Goal: Transaction & Acquisition: Book appointment/travel/reservation

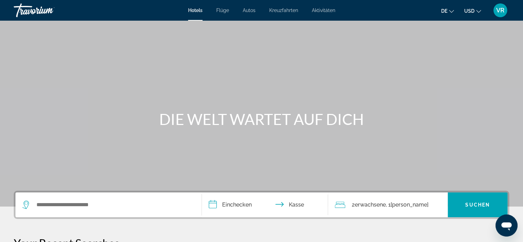
click at [290, 9] on font "Kreuzfahrten" at bounding box center [283, 11] width 29 height 6
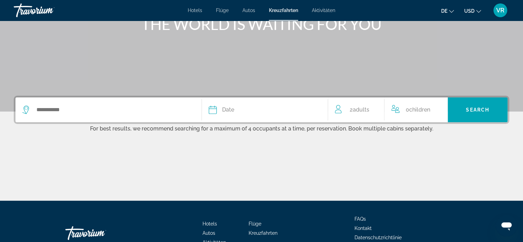
scroll to position [103, 0]
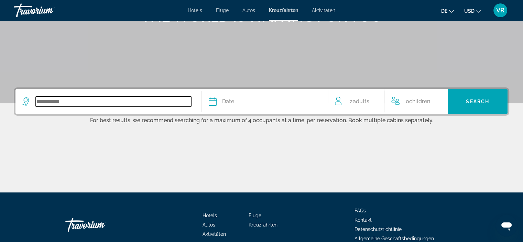
click at [49, 101] on input "Search widget" at bounding box center [113, 101] width 155 height 10
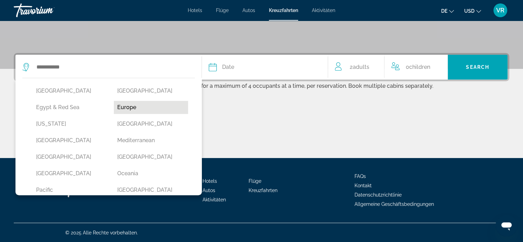
click at [118, 107] on button "Europe" at bounding box center [151, 107] width 74 height 13
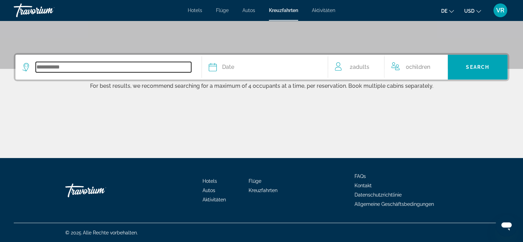
type input "******"
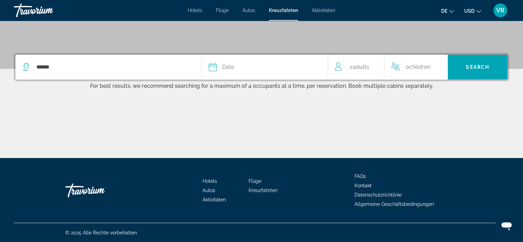
click at [216, 66] on icon "Search widget" at bounding box center [213, 67] width 8 height 8
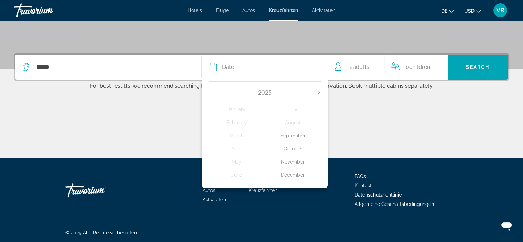
click at [293, 149] on div "October" at bounding box center [293, 148] width 56 height 12
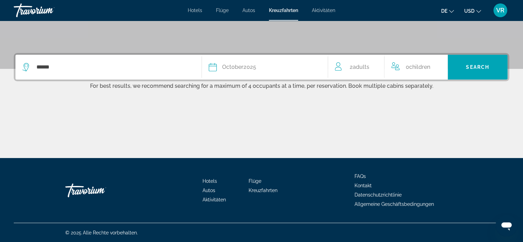
click at [422, 67] on span "Children" at bounding box center [419, 67] width 21 height 7
click at [440, 66] on icon "Increment children" at bounding box center [442, 66] width 6 height 8
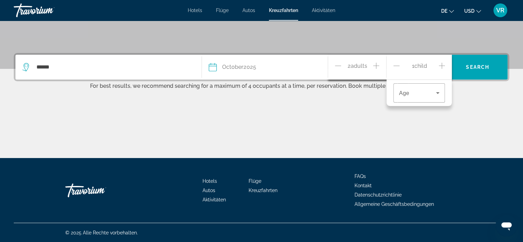
click at [440, 66] on icon "Increment children" at bounding box center [442, 66] width 6 height 8
click at [435, 92] on icon "Travelers: 2 adults, 2 children" at bounding box center [438, 93] width 8 height 8
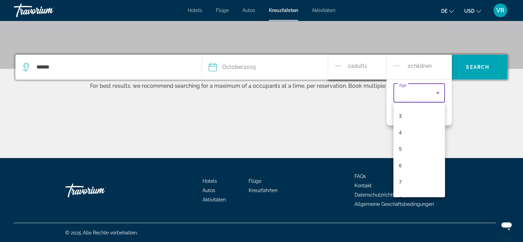
scroll to position [0, 0]
click at [485, 115] on div at bounding box center [261, 121] width 523 height 242
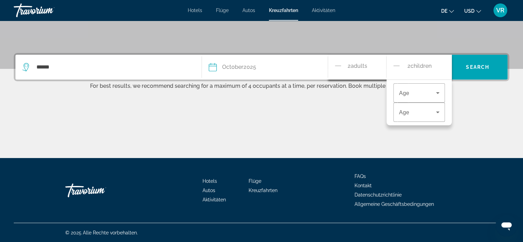
click at [402, 65] on div "2 Child Children" at bounding box center [420, 67] width 52 height 12
click at [364, 106] on div "Hauptinhalt" at bounding box center [262, 132] width 496 height 52
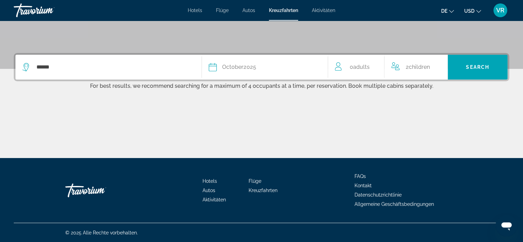
click at [414, 66] on span "Children" at bounding box center [419, 67] width 21 height 7
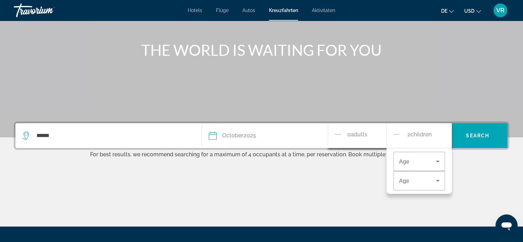
scroll to position [69, 0]
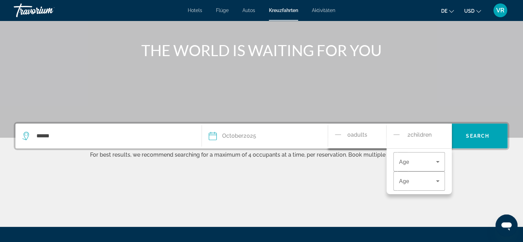
click at [395, 134] on icon "Decrement children" at bounding box center [397, 134] width 6 height 8
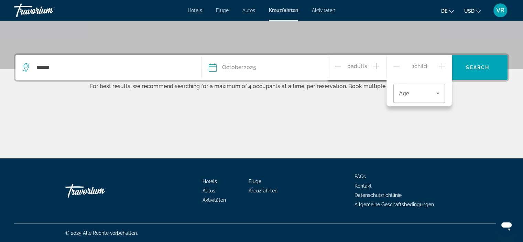
scroll to position [138, 0]
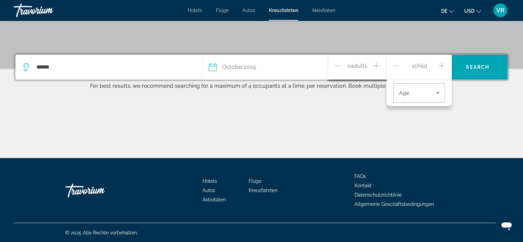
click at [397, 64] on icon "Decrement children" at bounding box center [397, 66] width 6 height 8
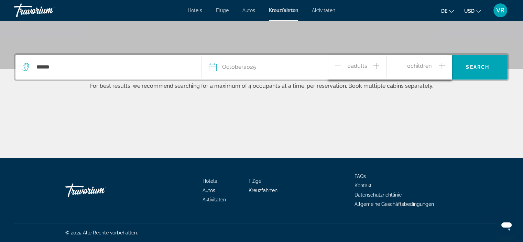
click at [373, 66] on div "0 Adult Adults" at bounding box center [360, 67] width 51 height 12
click at [366, 66] on span "Adults" at bounding box center [359, 66] width 17 height 7
click at [376, 64] on icon "Increment adults" at bounding box center [376, 66] width 6 height 8
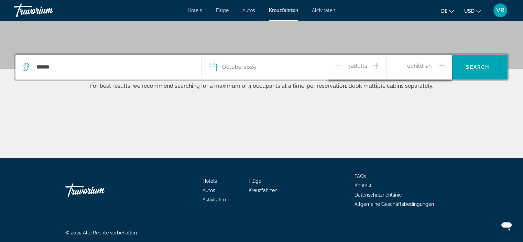
click at [376, 64] on icon "Increment adults" at bounding box center [376, 66] width 6 height 8
click at [470, 64] on span "Search" at bounding box center [477, 67] width 23 height 6
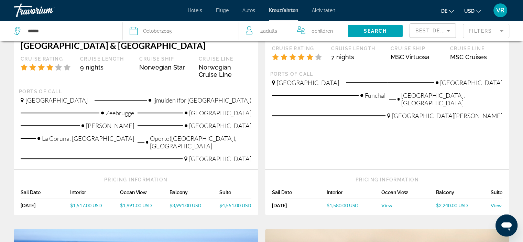
scroll to position [230, 0]
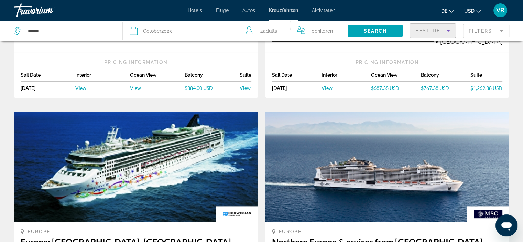
click at [441, 29] on span "Best Deals" at bounding box center [434, 31] width 36 height 6
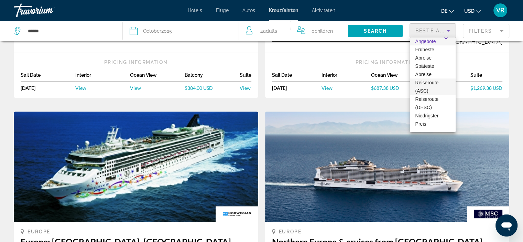
scroll to position [0, 0]
click at [421, 67] on font "Früheste Abreise" at bounding box center [425, 65] width 19 height 14
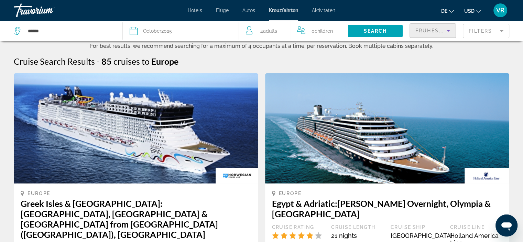
click at [138, 30] on div "Date October 2025" at bounding box center [181, 31] width 102 height 10
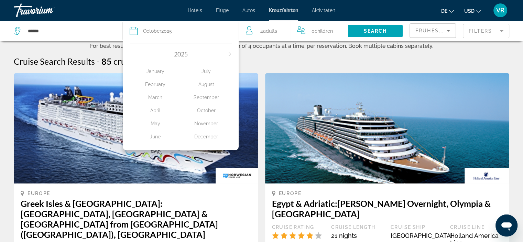
click at [289, 61] on div "Cruise Search Results - 85 cruises to Europe" at bounding box center [262, 61] width 496 height 10
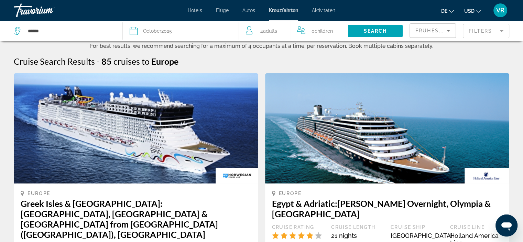
click at [441, 31] on span "Früheste Abreise" at bounding box center [444, 31] width 57 height 6
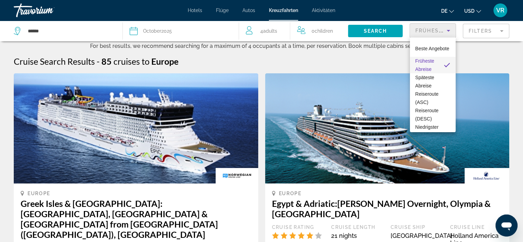
click at [441, 31] on div at bounding box center [261, 121] width 523 height 242
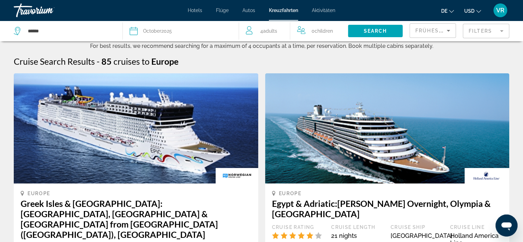
click at [476, 29] on mat-form-field "Filters" at bounding box center [486, 31] width 46 height 14
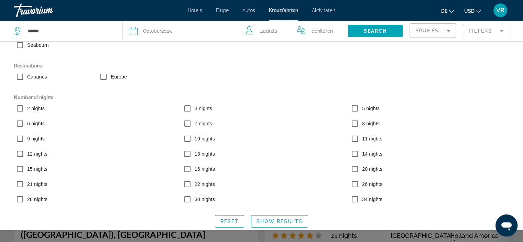
scroll to position [56, 0]
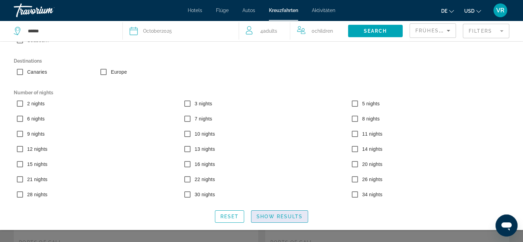
click at [268, 213] on span "Search widget" at bounding box center [279, 216] width 56 height 17
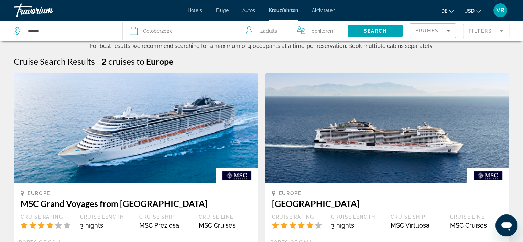
click at [473, 33] on mat-form-field "Filters" at bounding box center [486, 31] width 46 height 14
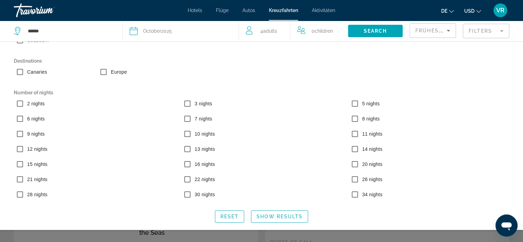
scroll to position [34, 0]
click at [269, 216] on span "Show Results" at bounding box center [280, 217] width 46 height 6
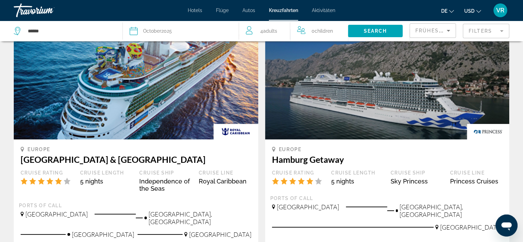
scroll to position [69, 0]
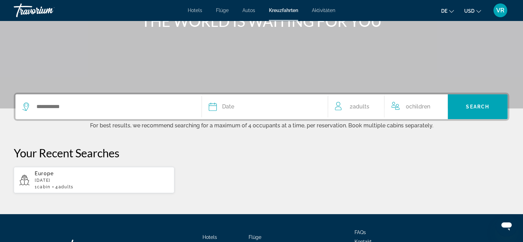
scroll to position [103, 0]
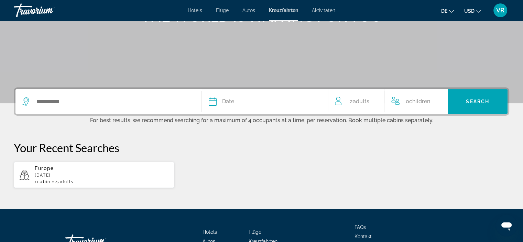
click at [351, 103] on span "2 Adult Adults" at bounding box center [359, 102] width 20 height 10
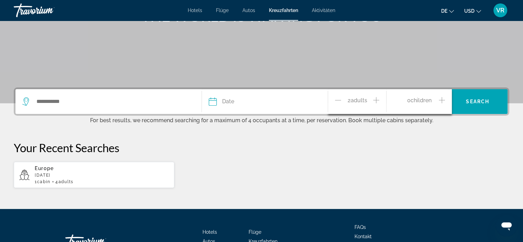
scroll to position [154, 0]
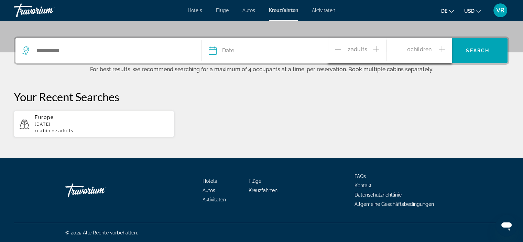
click at [376, 49] on icon "Increment adults" at bounding box center [376, 49] width 6 height 8
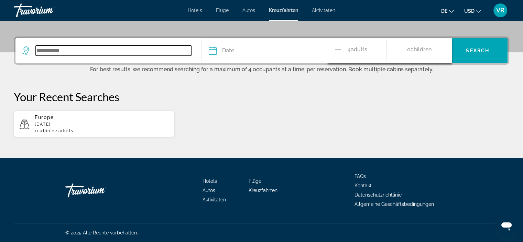
click at [59, 48] on input "Search widget" at bounding box center [113, 50] width 155 height 10
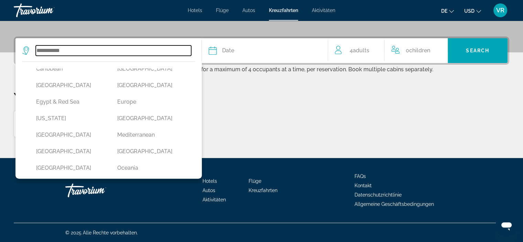
scroll to position [103, 0]
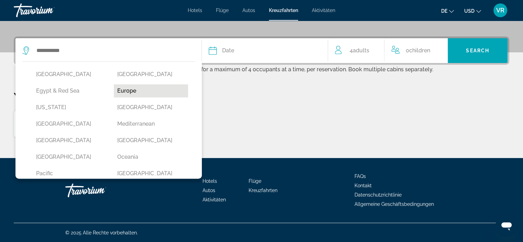
click at [130, 89] on button "Europe" at bounding box center [151, 90] width 74 height 13
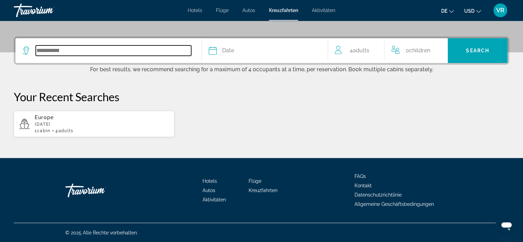
type input "******"
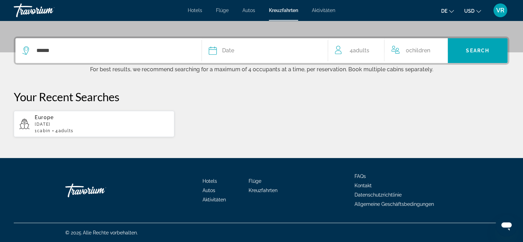
click at [231, 54] on span "Date" at bounding box center [228, 51] width 12 height 10
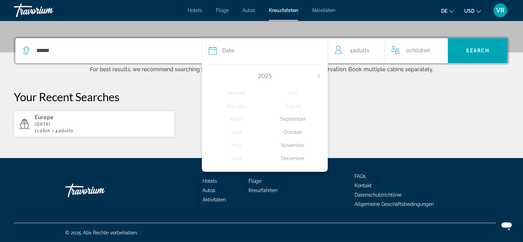
click at [296, 132] on div "October" at bounding box center [293, 132] width 56 height 12
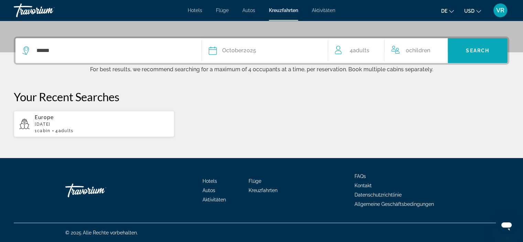
click at [473, 56] on span "Search widget" at bounding box center [478, 50] width 60 height 17
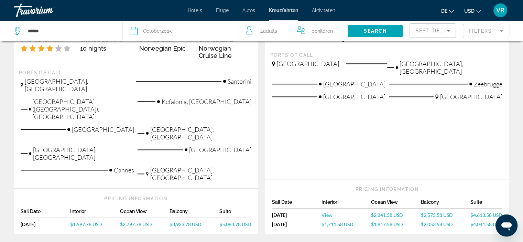
scroll to position [815, 0]
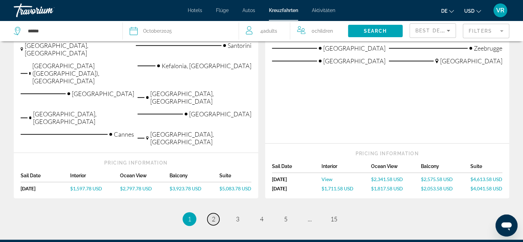
click at [212, 215] on span "2" at bounding box center [213, 219] width 3 height 8
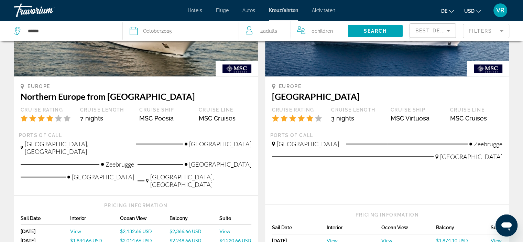
scroll to position [857, 0]
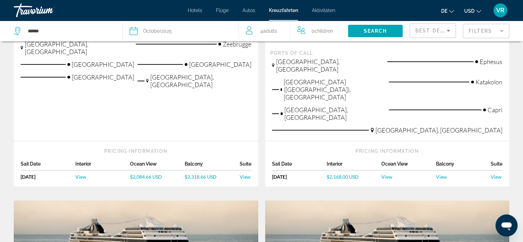
scroll to position [722, 0]
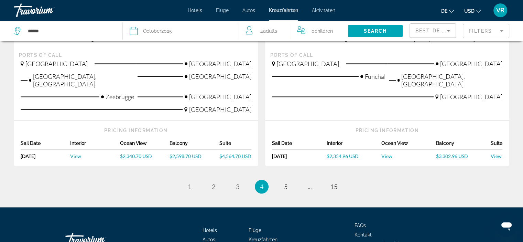
scroll to position [853, 0]
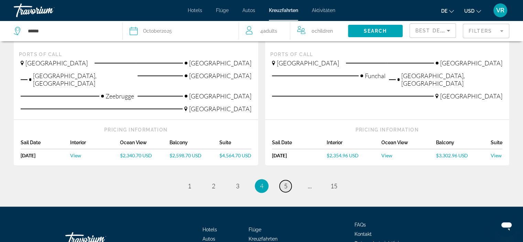
click at [286, 182] on span "5" at bounding box center [285, 186] width 3 height 8
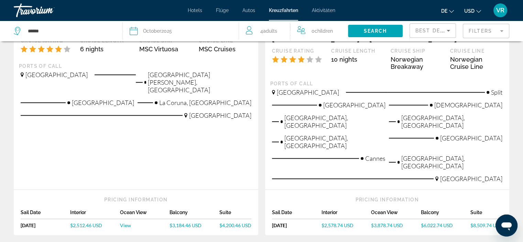
scroll to position [898, 0]
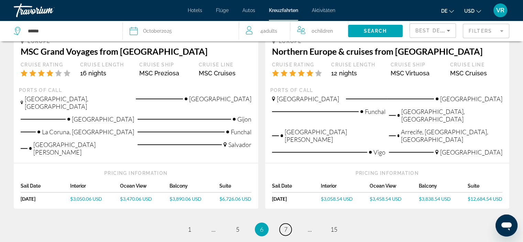
scroll to position [826, 0]
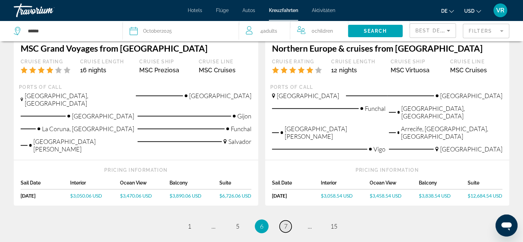
click at [284, 222] on span "7" at bounding box center [285, 226] width 3 height 8
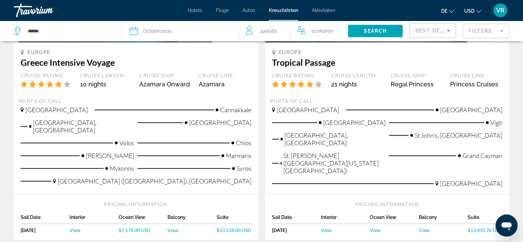
scroll to position [826, 0]
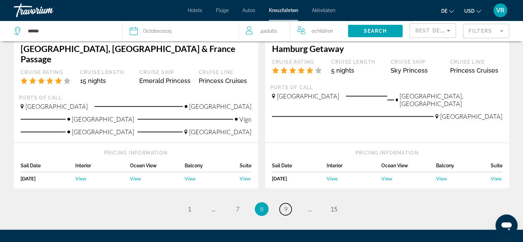
scroll to position [800, 0]
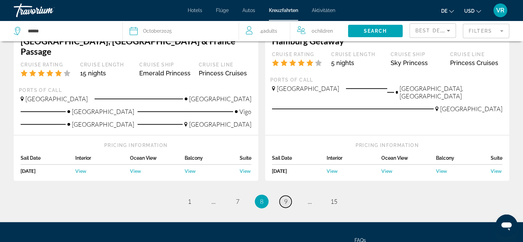
click at [287, 197] on span "9" at bounding box center [285, 201] width 3 height 8
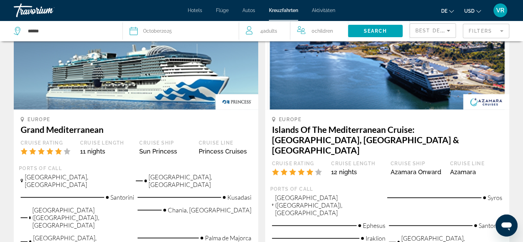
scroll to position [925, 0]
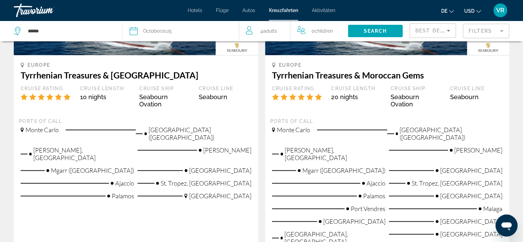
scroll to position [1093, 0]
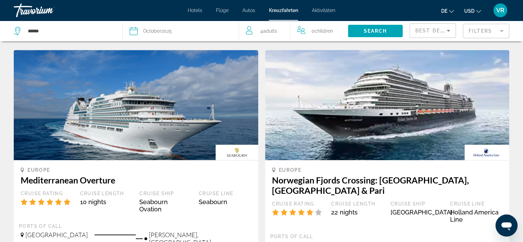
scroll to position [986, 0]
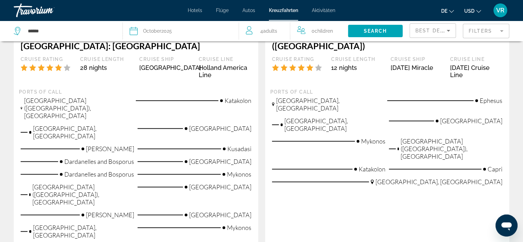
scroll to position [975, 0]
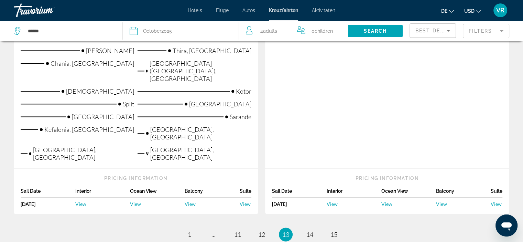
scroll to position [924, 0]
click at [308, 230] on span "14" at bounding box center [309, 234] width 7 height 8
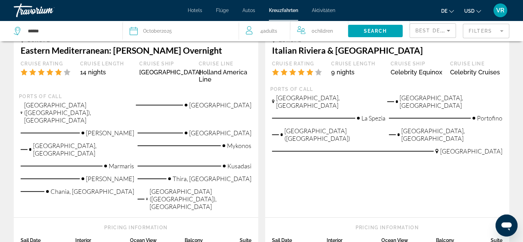
scroll to position [757, 0]
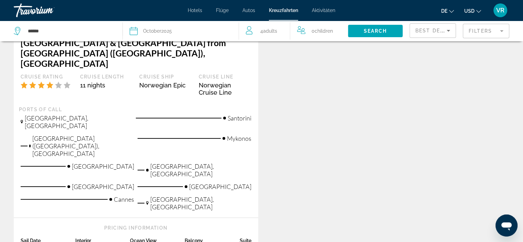
scroll to position [172, 0]
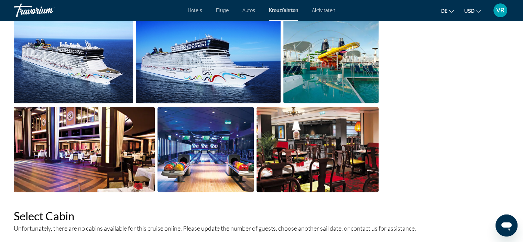
scroll to position [791, 0]
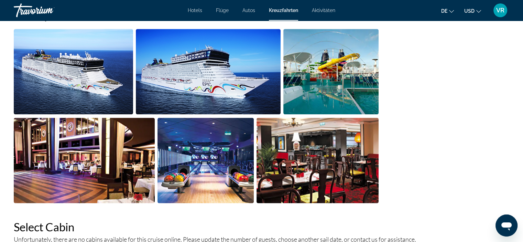
click at [325, 74] on img "Open full-screen image slider" at bounding box center [330, 71] width 95 height 85
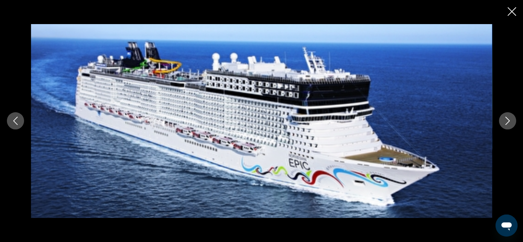
click at [508, 122] on icon "Next image" at bounding box center [508, 121] width 4 height 8
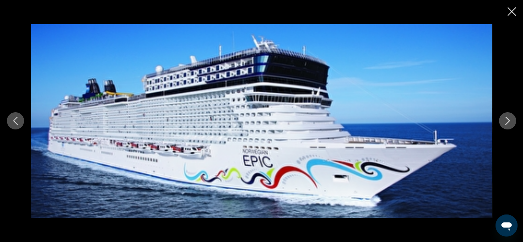
click at [508, 122] on icon "Next image" at bounding box center [508, 121] width 4 height 8
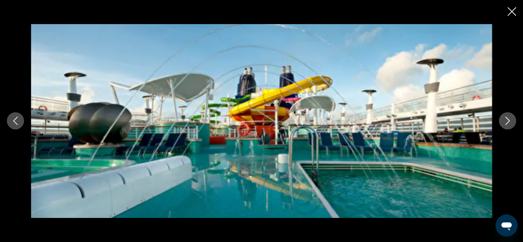
click at [508, 122] on icon "Next image" at bounding box center [508, 121] width 4 height 8
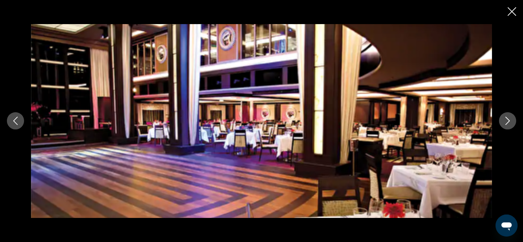
click at [508, 122] on icon "Next image" at bounding box center [508, 121] width 4 height 8
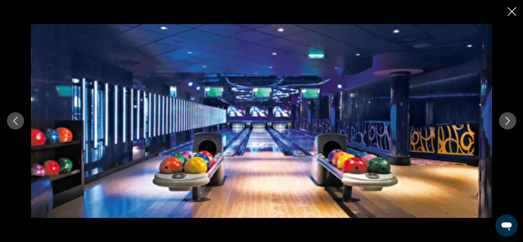
click at [508, 122] on icon "Next image" at bounding box center [508, 121] width 4 height 8
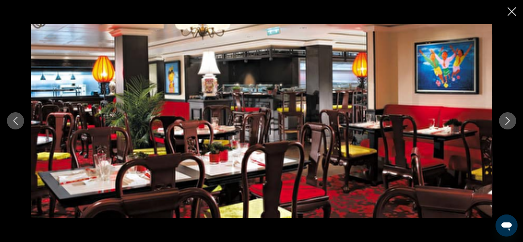
click at [508, 121] on icon "Next image" at bounding box center [508, 121] width 8 height 8
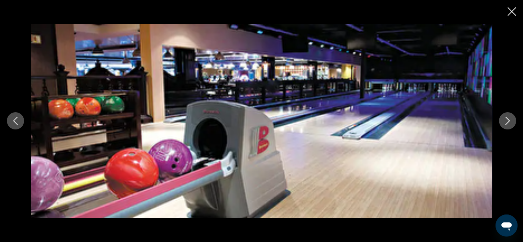
click at [508, 121] on icon "Next image" at bounding box center [508, 121] width 8 height 8
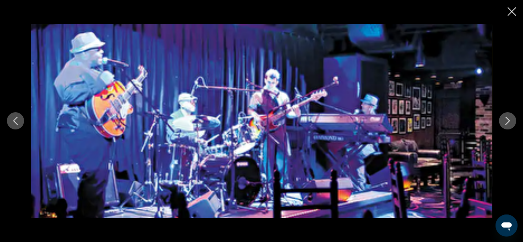
click at [508, 121] on icon "Next image" at bounding box center [508, 121] width 8 height 8
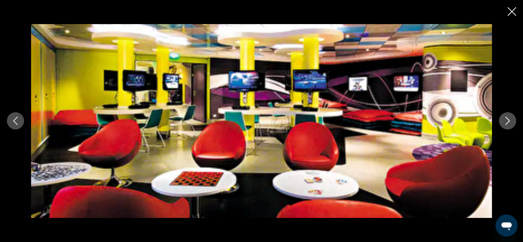
click at [508, 121] on icon "Next image" at bounding box center [508, 121] width 8 height 8
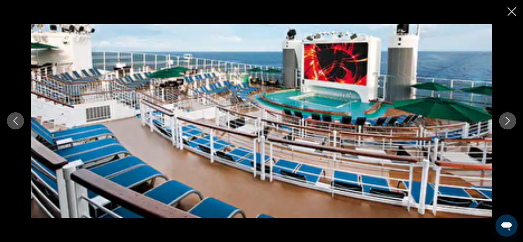
click at [507, 119] on icon "Next image" at bounding box center [508, 121] width 8 height 8
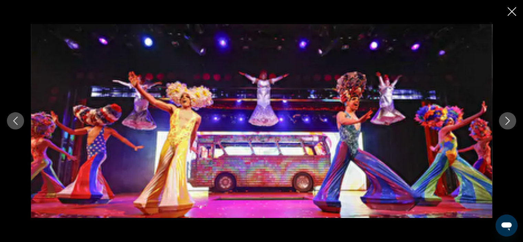
click at [507, 119] on icon "Next image" at bounding box center [508, 121] width 8 height 8
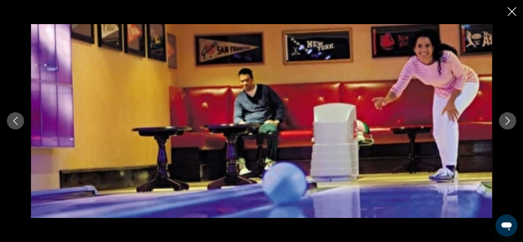
click at [507, 119] on icon "Next image" at bounding box center [508, 121] width 8 height 8
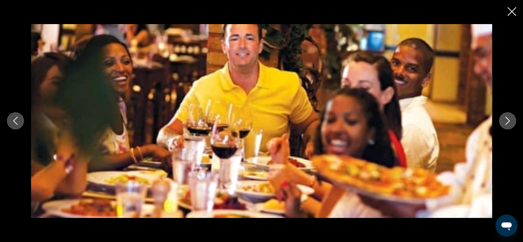
click at [507, 119] on icon "Next image" at bounding box center [508, 121] width 8 height 8
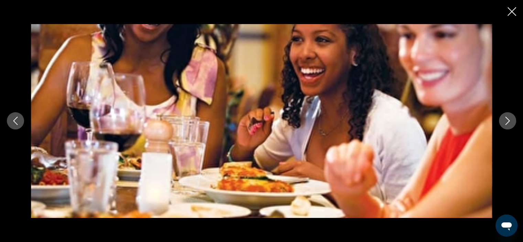
click at [507, 119] on icon "Next image" at bounding box center [508, 121] width 8 height 8
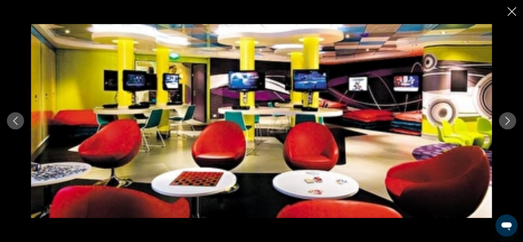
click at [507, 119] on icon "Next image" at bounding box center [508, 121] width 8 height 8
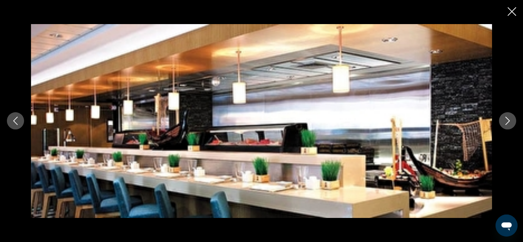
click at [507, 119] on icon "Next image" at bounding box center [508, 121] width 8 height 8
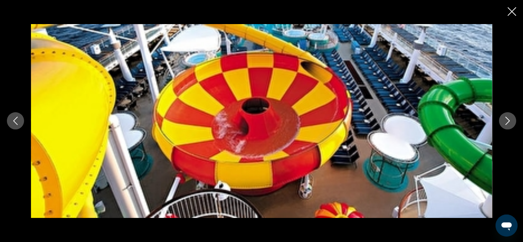
click at [507, 119] on icon "Next image" at bounding box center [508, 121] width 8 height 8
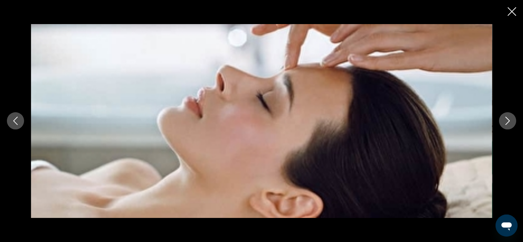
click at [507, 119] on icon "Next image" at bounding box center [508, 121] width 8 height 8
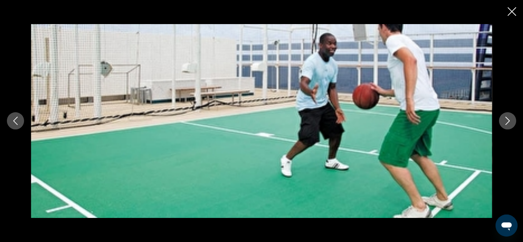
click at [507, 119] on icon "Next image" at bounding box center [508, 121] width 8 height 8
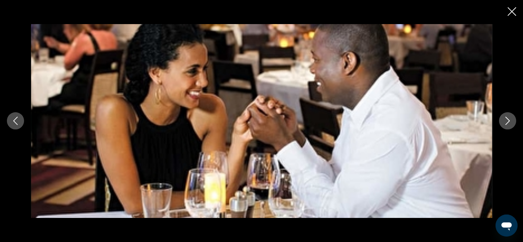
click at [11, 121] on button "Previous image" at bounding box center [15, 120] width 17 height 17
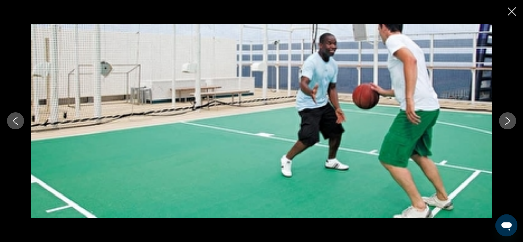
click at [512, 13] on icon "Close slideshow" at bounding box center [512, 11] width 9 height 9
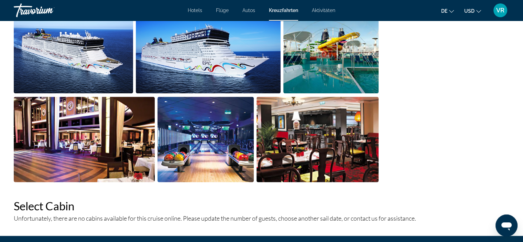
scroll to position [874, 0]
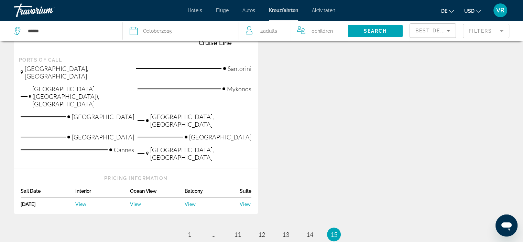
scroll to position [259, 0]
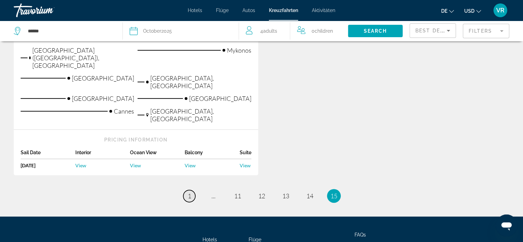
click at [188, 192] on span "1" at bounding box center [189, 196] width 3 height 8
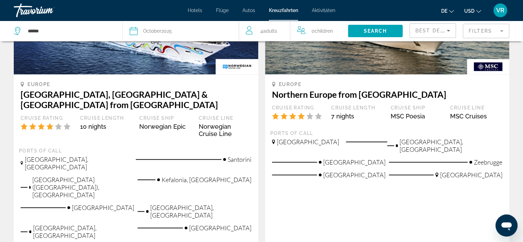
scroll to position [722, 0]
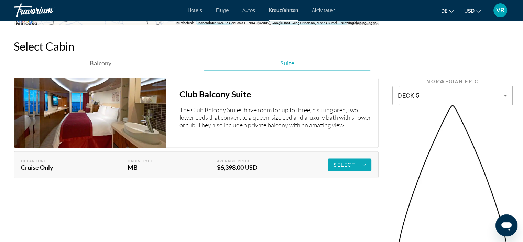
scroll to position [1307, 0]
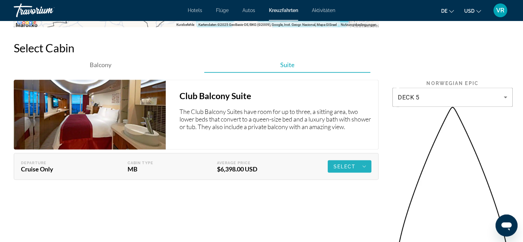
click at [365, 162] on icon "Hauptinhalt" at bounding box center [364, 166] width 3 height 8
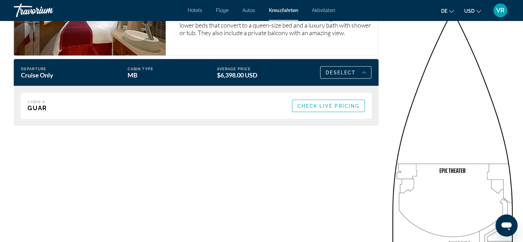
scroll to position [1263, 0]
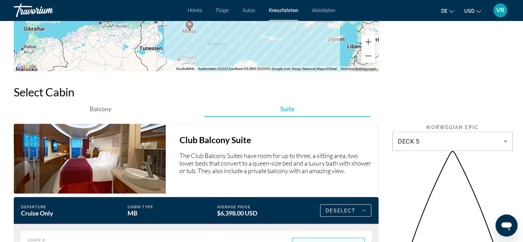
click at [340, 235] on span "Hauptinhalt" at bounding box center [328, 243] width 72 height 17
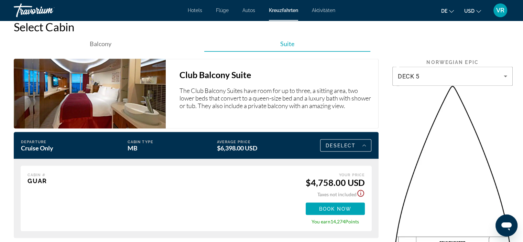
scroll to position [1332, 0]
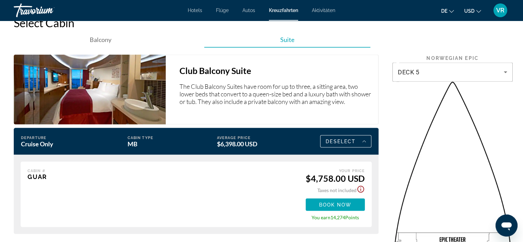
click at [360, 185] on icon "Show Taxes and Fees disclaimer" at bounding box center [361, 189] width 8 height 8
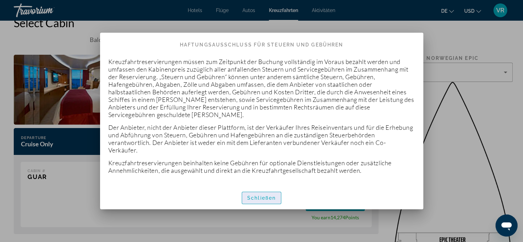
click at [259, 196] on font "Schließen" at bounding box center [261, 198] width 29 height 6
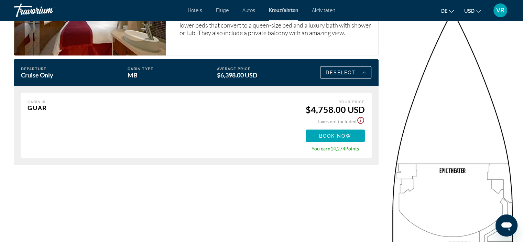
scroll to position [1366, 0]
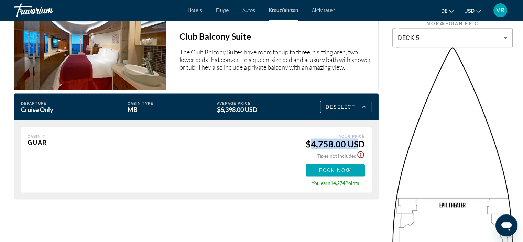
drag, startPoint x: 312, startPoint y: 126, endPoint x: 361, endPoint y: 128, distance: 48.2
click at [361, 139] on div "$4,758.00 USD" at bounding box center [335, 144] width 59 height 10
drag, startPoint x: 311, startPoint y: 164, endPoint x: 363, endPoint y: 174, distance: 52.4
click at [363, 174] on div "Cabin # GUAR Check Live Pricing Retail Price Your Price $4,758.00 USD Taxes not…" at bounding box center [196, 159] width 351 height 65
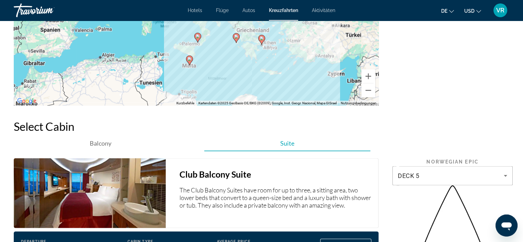
scroll to position [1298, 0]
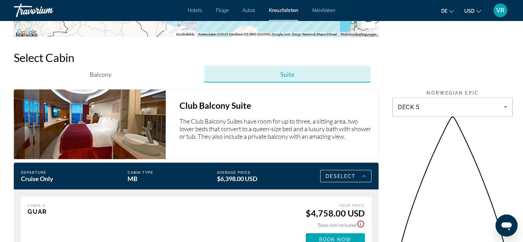
click at [286, 70] on span "Suite" at bounding box center [287, 74] width 14 height 8
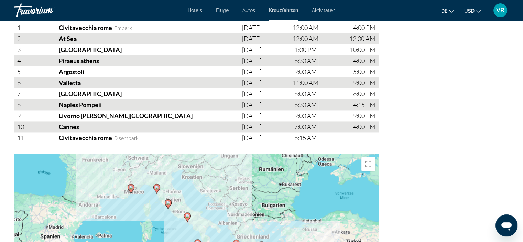
scroll to position [816, 0]
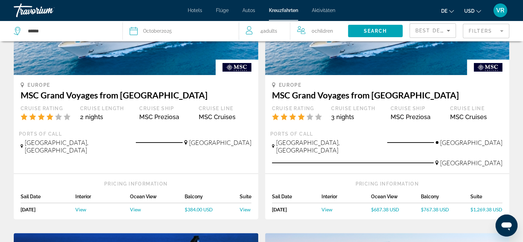
scroll to position [172, 0]
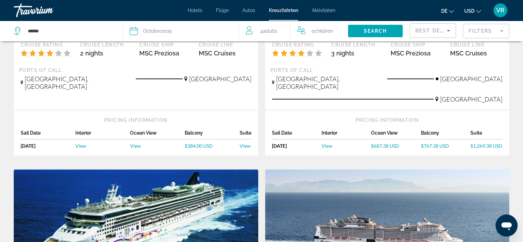
click at [478, 134] on div "Sail Date Interior Ocean View Balcony Suite Sun, Oct 5, 2025 Oct 5, 25 View $68…" at bounding box center [387, 141] width 231 height 22
click at [480, 143] on span "$1,269.38 USD" at bounding box center [487, 146] width 32 height 6
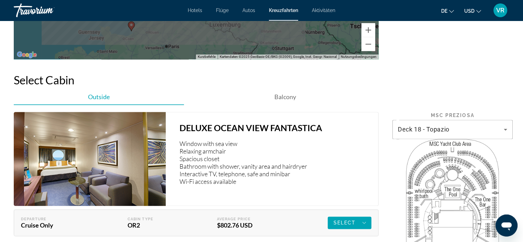
scroll to position [860, 0]
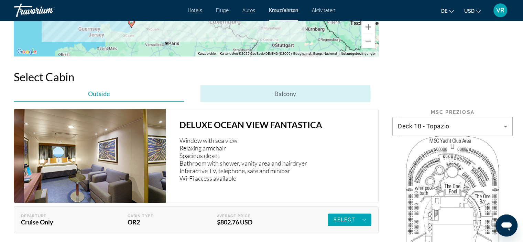
click at [285, 90] on span "Balcony" at bounding box center [286, 94] width 22 height 8
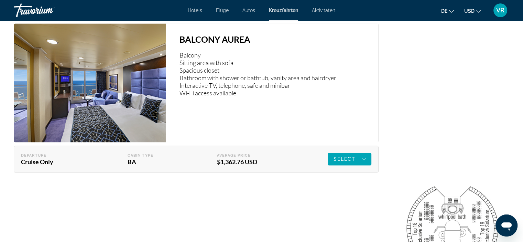
scroll to position [1170, 0]
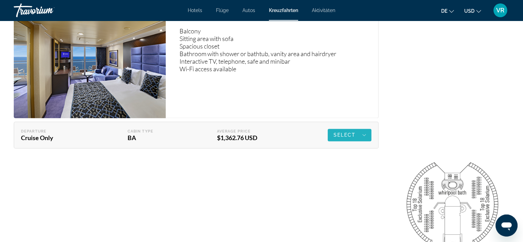
click at [348, 132] on span "Select" at bounding box center [344, 135] width 22 height 6
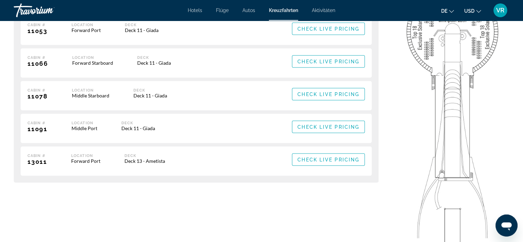
scroll to position [1376, 0]
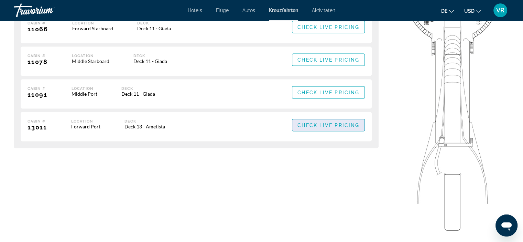
click at [346, 122] on span "Check Live Pricing" at bounding box center [329, 125] width 62 height 6
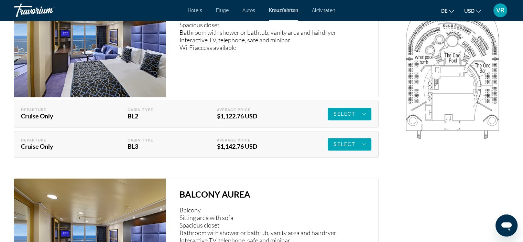
scroll to position [963, 0]
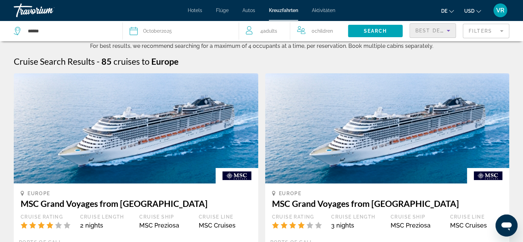
click at [451, 32] on icon "Sort by" at bounding box center [448, 30] width 8 height 8
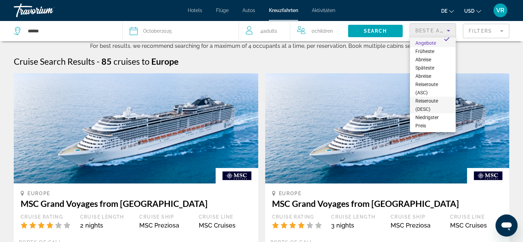
scroll to position [26, 0]
click at [497, 44] on div at bounding box center [261, 121] width 523 height 242
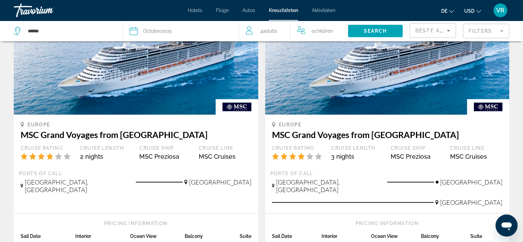
scroll to position [172, 0]
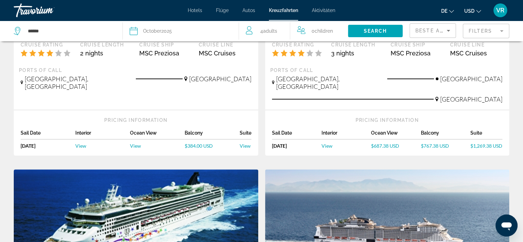
click at [201, 143] on span "$384.00 USD" at bounding box center [199, 146] width 28 height 6
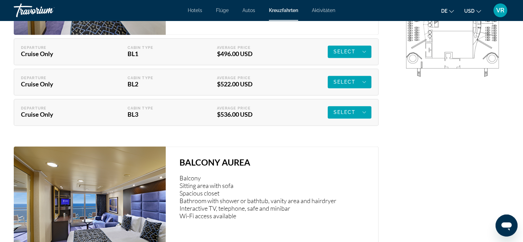
scroll to position [998, 0]
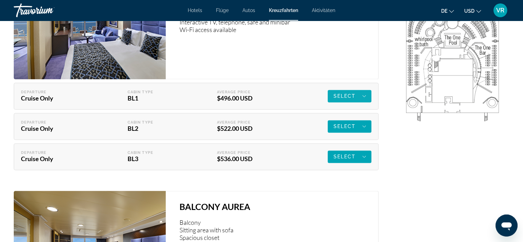
click at [340, 93] on div "Select" at bounding box center [349, 96] width 33 height 8
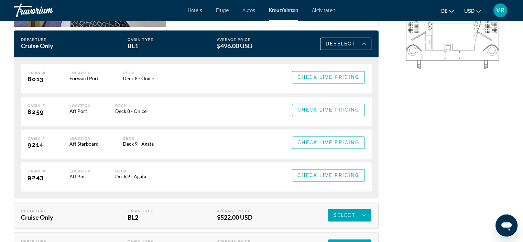
scroll to position [1032, 0]
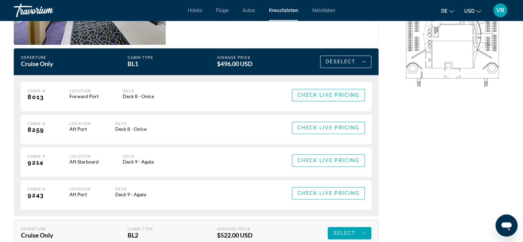
click at [344, 95] on span "Hauptinhalt" at bounding box center [328, 95] width 72 height 17
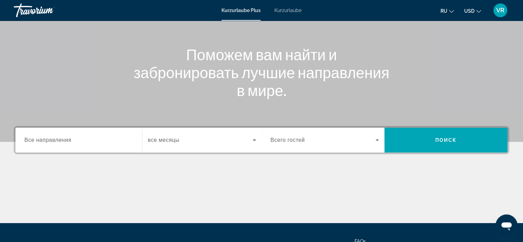
scroll to position [69, 0]
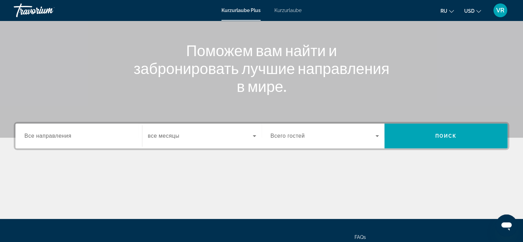
click at [85, 138] on input "Destination Все направления" at bounding box center [78, 136] width 109 height 8
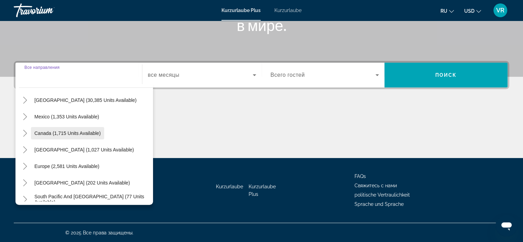
scroll to position [34, 0]
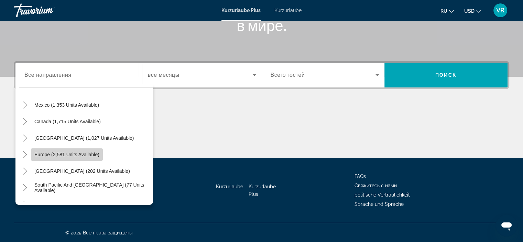
click at [51, 151] on span "Such-Widget" at bounding box center [67, 154] width 72 height 17
type input "**********"
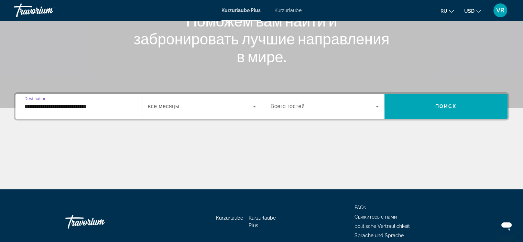
scroll to position [103, 0]
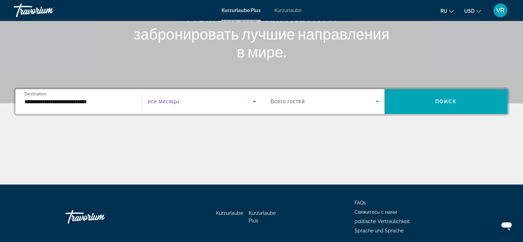
click at [186, 100] on span "Such-Widget" at bounding box center [200, 101] width 105 height 8
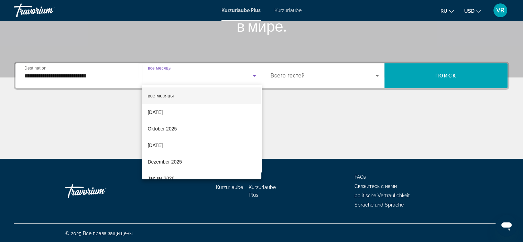
scroll to position [130, 0]
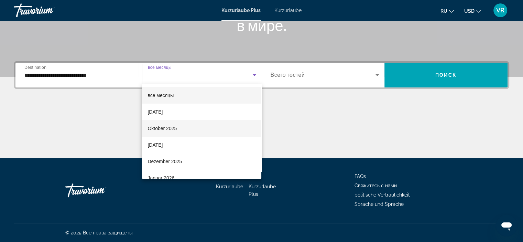
click at [157, 130] on font "Oktober 2025" at bounding box center [162, 129] width 29 height 6
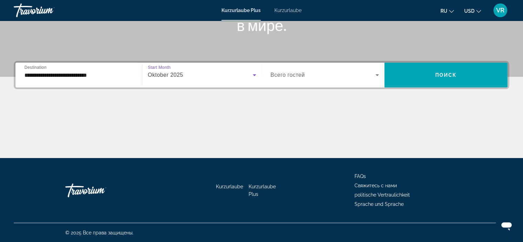
click at [321, 77] on span "Such-Widget" at bounding box center [323, 75] width 105 height 8
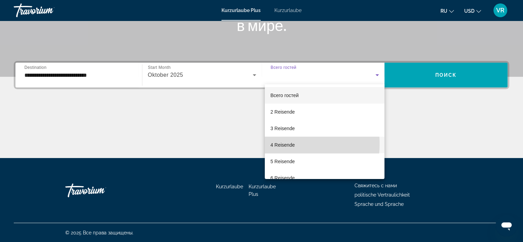
click at [282, 144] on font "4 Reisende" at bounding box center [282, 145] width 24 height 6
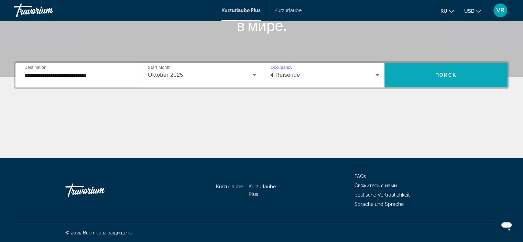
click at [445, 77] on span "Поиск" at bounding box center [446, 75] width 22 height 6
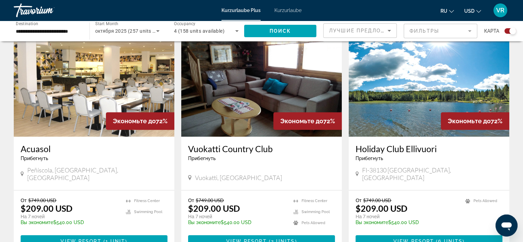
scroll to position [241, 0]
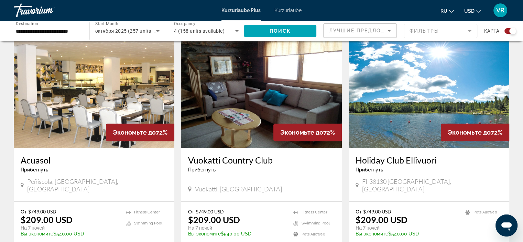
click at [387, 90] on img "Hauptinhalt" at bounding box center [429, 93] width 161 height 110
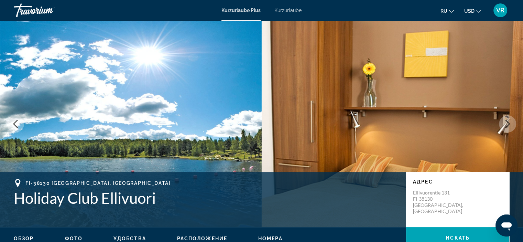
click at [510, 128] on icon "Next image" at bounding box center [508, 124] width 8 height 8
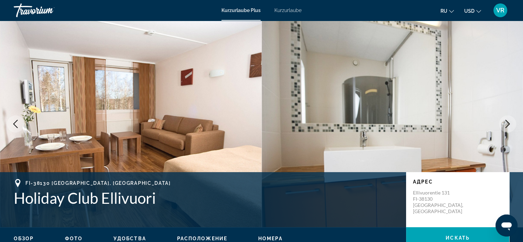
click at [510, 126] on icon "Next image" at bounding box center [508, 124] width 8 height 8
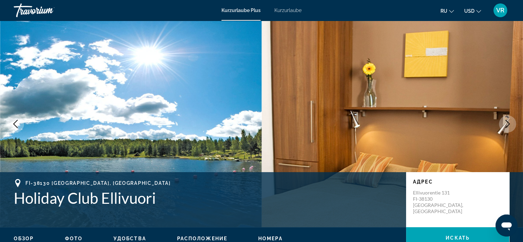
click at [510, 124] on icon "Next image" at bounding box center [508, 124] width 8 height 8
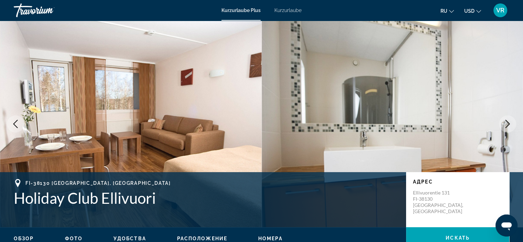
click at [510, 124] on icon "Next image" at bounding box center [508, 124] width 8 height 8
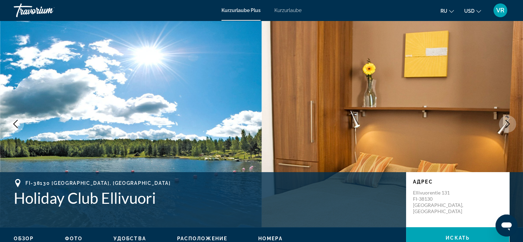
click at [510, 124] on icon "Next image" at bounding box center [508, 124] width 8 height 8
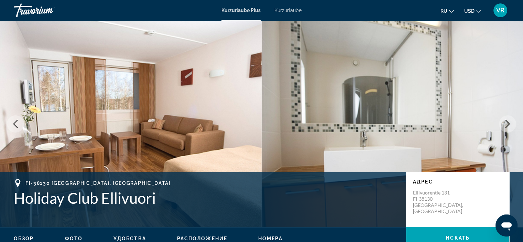
click at [510, 124] on icon "Next image" at bounding box center [508, 124] width 8 height 8
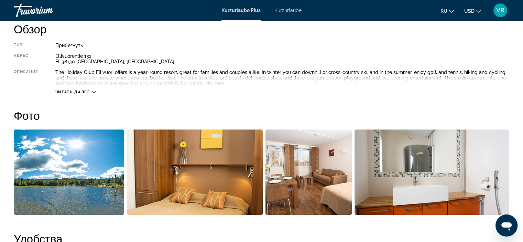
scroll to position [241, 0]
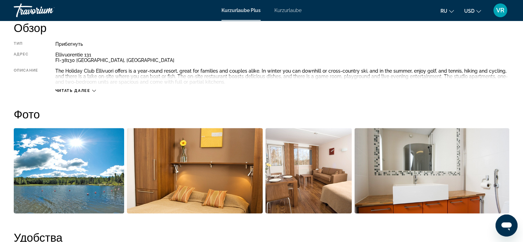
click at [72, 91] on span "Читать далее" at bounding box center [72, 90] width 35 height 4
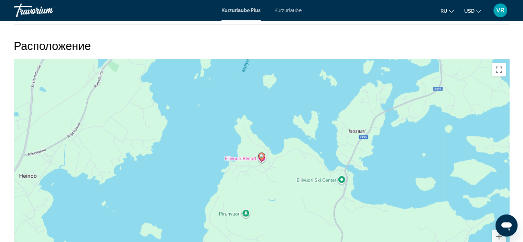
scroll to position [654, 0]
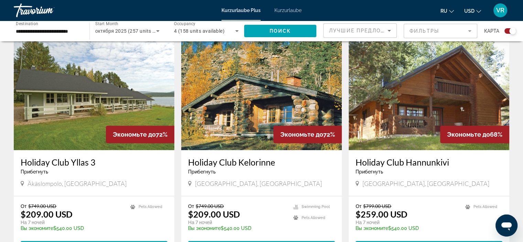
scroll to position [482, 0]
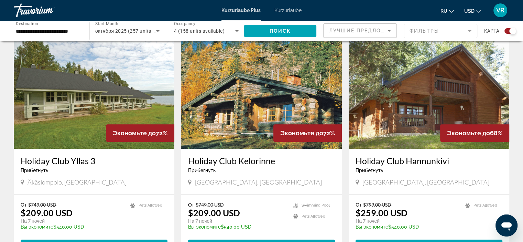
click at [381, 30] on span "Лучшие предложения" at bounding box center [365, 31] width 73 height 6
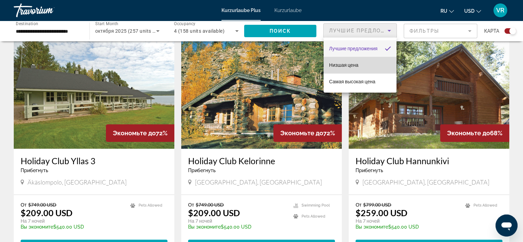
click at [351, 66] on font "Низшая цена" at bounding box center [343, 65] width 29 height 6
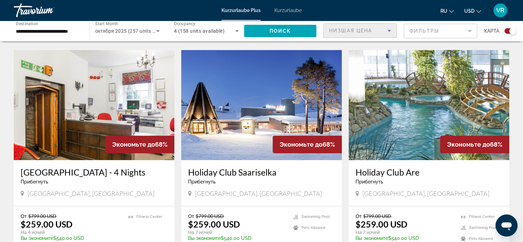
scroll to position [688, 0]
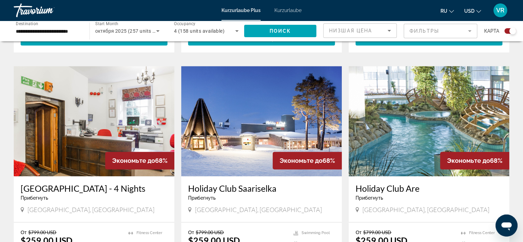
click at [418, 125] on img "Hauptinhalt" at bounding box center [429, 121] width 161 height 110
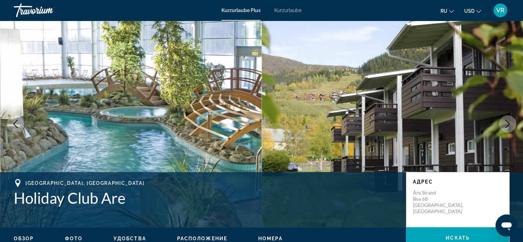
click at [509, 122] on icon "Next image" at bounding box center [508, 124] width 8 height 8
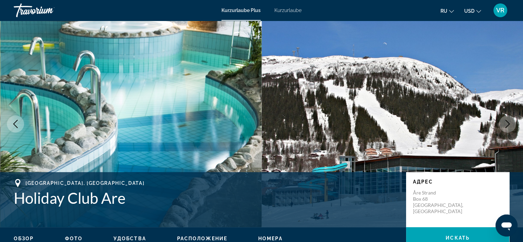
click at [509, 122] on icon "Next image" at bounding box center [508, 124] width 8 height 8
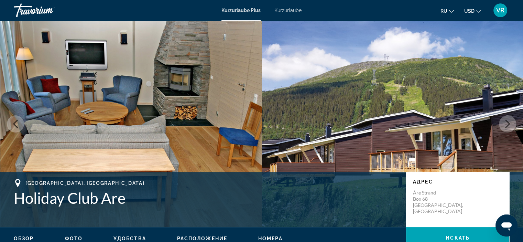
click at [509, 122] on icon "Next image" at bounding box center [508, 124] width 8 height 8
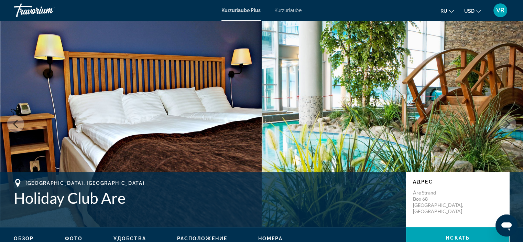
click at [509, 122] on icon "Next image" at bounding box center [508, 124] width 8 height 8
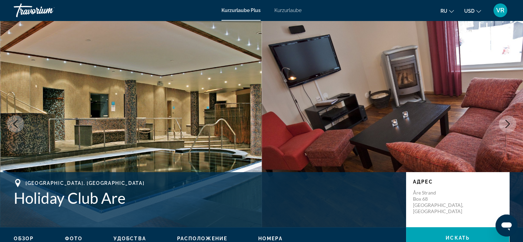
click at [509, 122] on icon "Next image" at bounding box center [508, 124] width 8 height 8
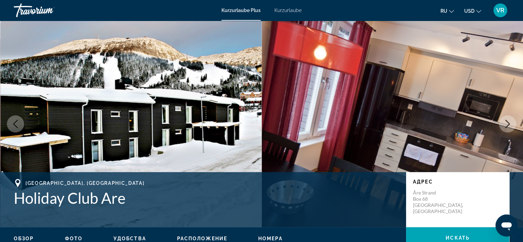
click at [509, 122] on icon "Next image" at bounding box center [508, 124] width 8 height 8
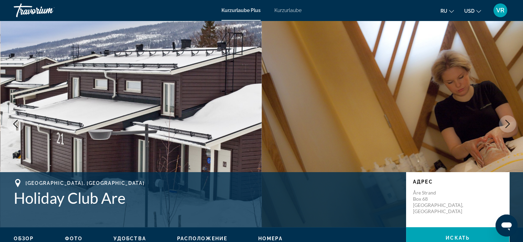
click at [509, 122] on icon "Next image" at bounding box center [508, 124] width 8 height 8
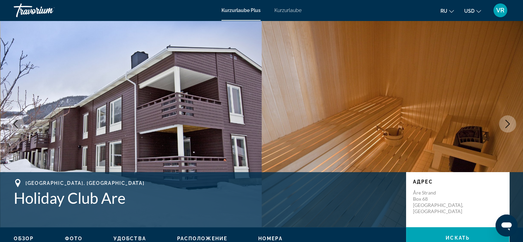
click at [509, 122] on icon "Next image" at bounding box center [508, 124] width 8 height 8
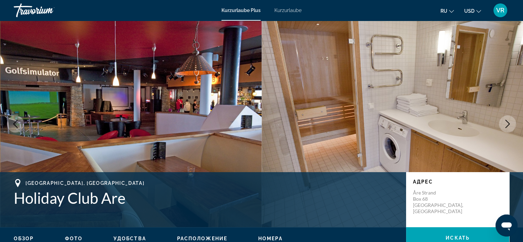
click at [509, 122] on icon "Next image" at bounding box center [508, 124] width 8 height 8
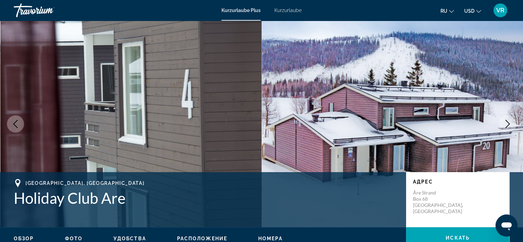
click at [509, 122] on icon "Next image" at bounding box center [508, 124] width 8 height 8
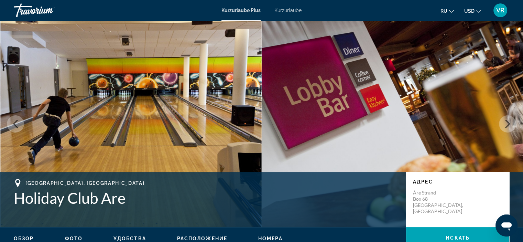
click at [509, 128] on icon "Next image" at bounding box center [508, 124] width 8 height 8
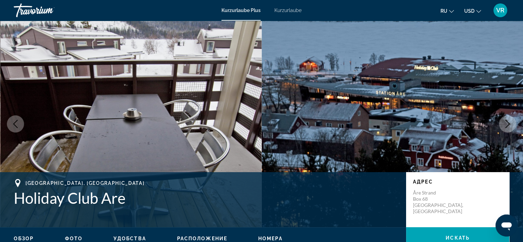
click at [507, 119] on button "Next image" at bounding box center [507, 123] width 17 height 17
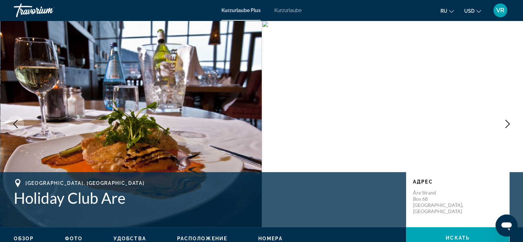
click at [507, 123] on icon "Next image" at bounding box center [508, 124] width 8 height 8
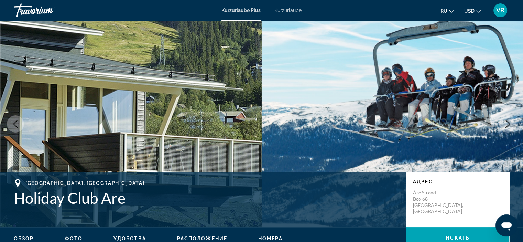
click at [507, 123] on icon "Next image" at bounding box center [508, 124] width 8 height 8
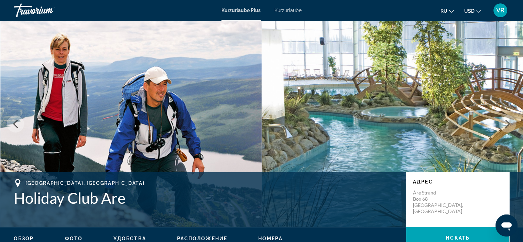
click at [507, 123] on icon "Next image" at bounding box center [508, 124] width 8 height 8
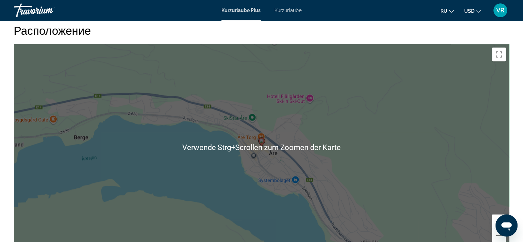
scroll to position [894, 0]
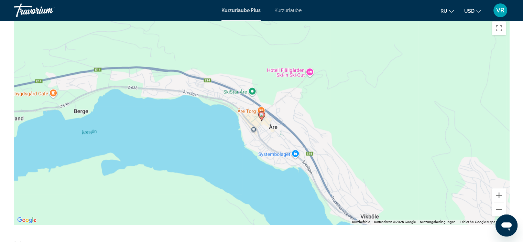
click at [263, 114] on image "Hauptinhalt" at bounding box center [262, 114] width 4 height 4
click at [309, 70] on div "Um den Modus zum Ziehen mit der Tastatur zu aktivieren, drückst du Alt + Eingab…" at bounding box center [262, 121] width 496 height 206
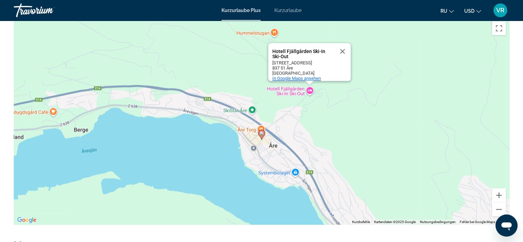
click at [302, 76] on span "In Google Maps ansehen" at bounding box center [296, 78] width 49 height 5
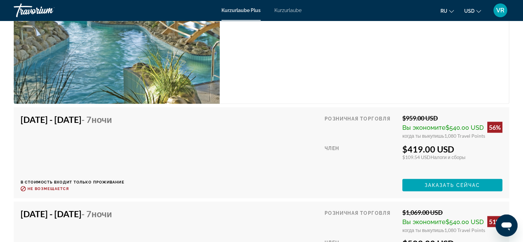
scroll to position [1686, 0]
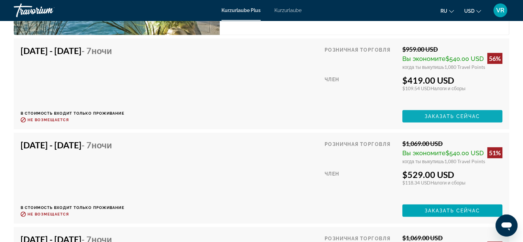
click at [440, 111] on span "Hauptinhalt" at bounding box center [452, 116] width 100 height 17
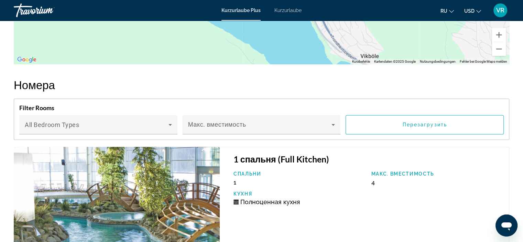
scroll to position [1066, 0]
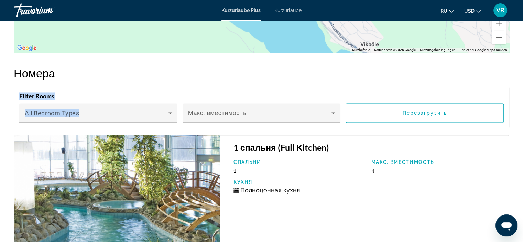
drag, startPoint x: 0, startPoint y: 129, endPoint x: 53, endPoint y: 135, distance: 53.4
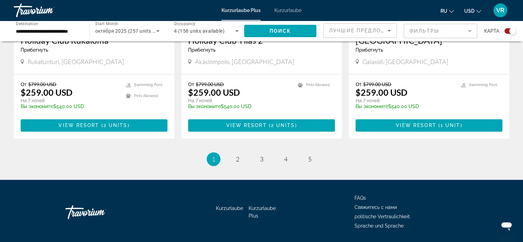
scroll to position [1084, 0]
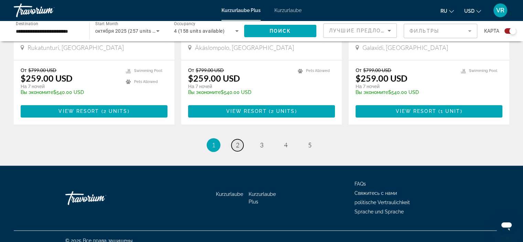
click at [233, 139] on link "page 2" at bounding box center [238, 145] width 12 height 12
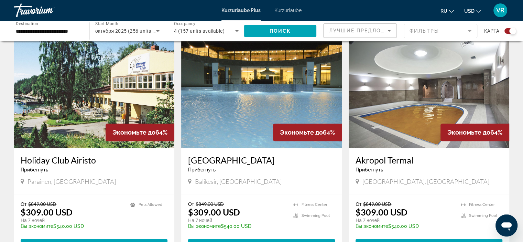
scroll to position [206, 0]
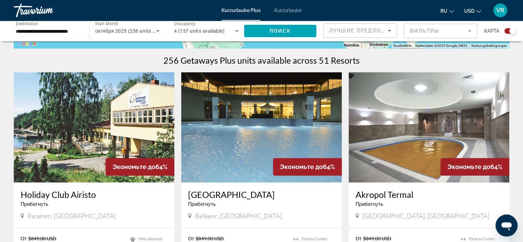
click at [198, 130] on img "Hauptinhalt" at bounding box center [261, 127] width 161 height 110
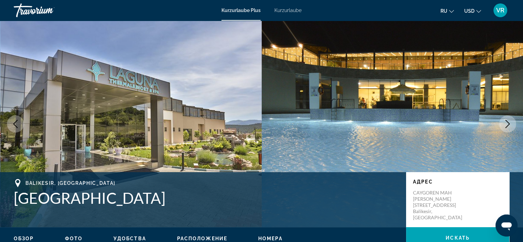
click at [510, 125] on icon "Next image" at bounding box center [508, 124] width 8 height 8
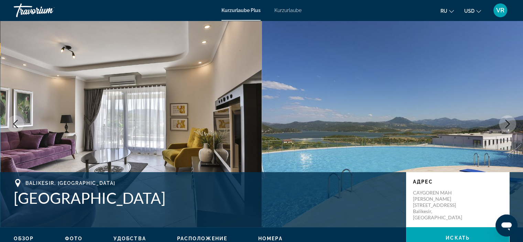
click at [510, 125] on icon "Next image" at bounding box center [508, 124] width 8 height 8
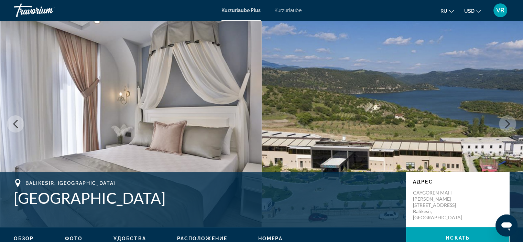
click at [510, 125] on icon "Next image" at bounding box center [508, 124] width 8 height 8
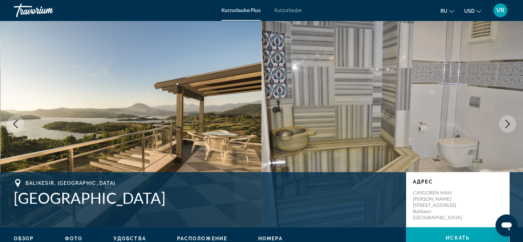
click at [510, 121] on icon "Next image" at bounding box center [508, 124] width 8 height 8
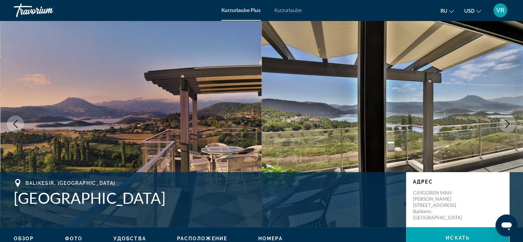
click at [510, 121] on icon "Next image" at bounding box center [508, 124] width 8 height 8
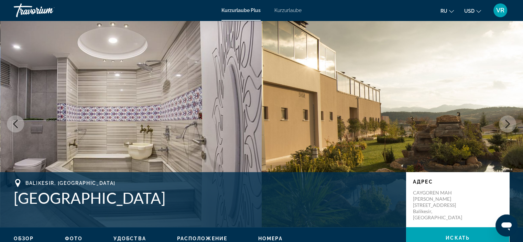
click at [510, 121] on icon "Next image" at bounding box center [508, 124] width 8 height 8
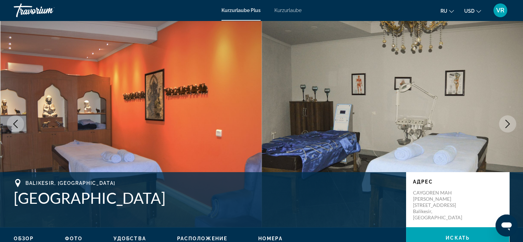
click at [510, 121] on icon "Next image" at bounding box center [508, 124] width 8 height 8
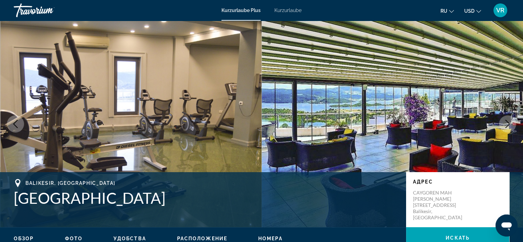
click at [509, 122] on icon "Next image" at bounding box center [508, 124] width 8 height 8
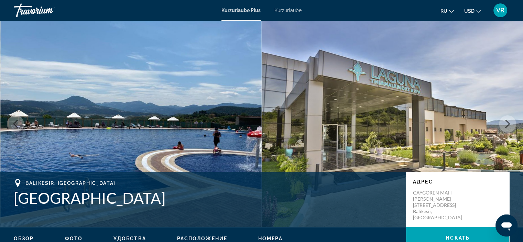
click at [509, 122] on icon "Next image" at bounding box center [508, 124] width 8 height 8
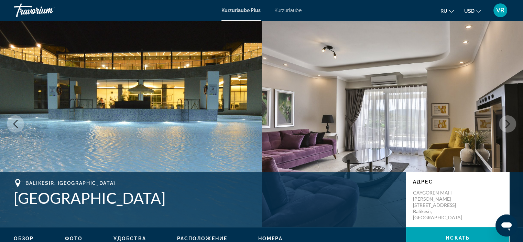
click at [509, 122] on icon "Next image" at bounding box center [508, 124] width 8 height 8
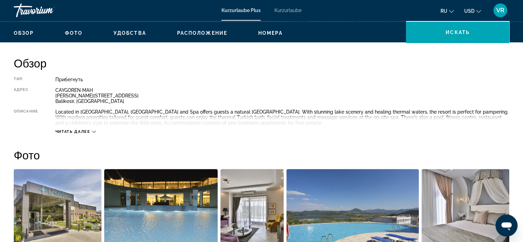
scroll to position [206, 0]
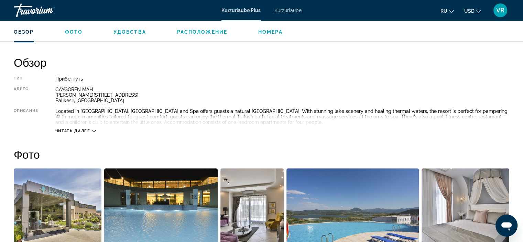
click at [71, 130] on span "Читать далее" at bounding box center [72, 131] width 35 height 4
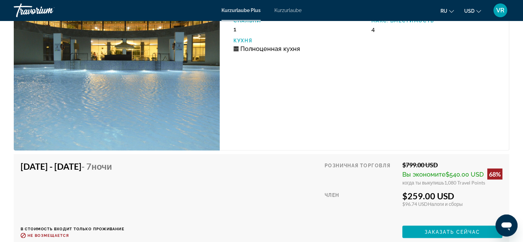
scroll to position [1318, 0]
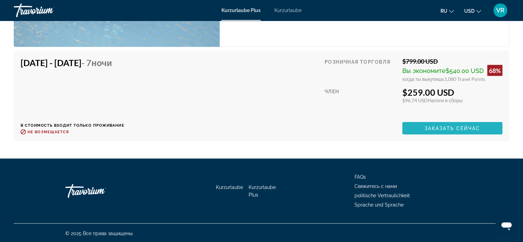
click at [438, 126] on span "Заказать сейчас" at bounding box center [453, 129] width 56 height 6
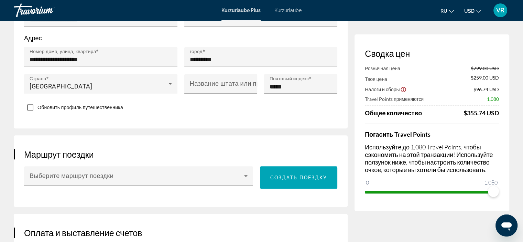
scroll to position [344, 0]
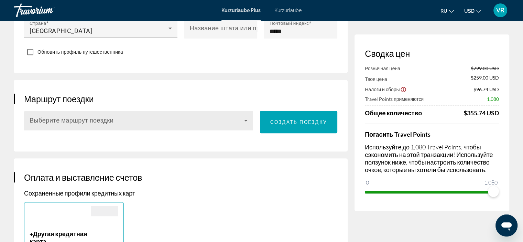
click at [239, 119] on span "Hauptinhalt" at bounding box center [137, 123] width 215 height 8
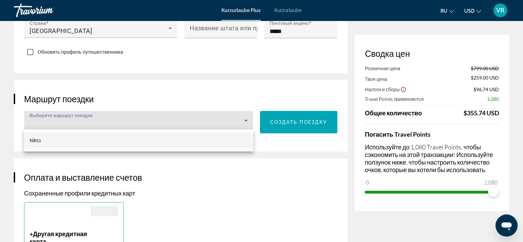
click at [229, 168] on div at bounding box center [261, 121] width 523 height 242
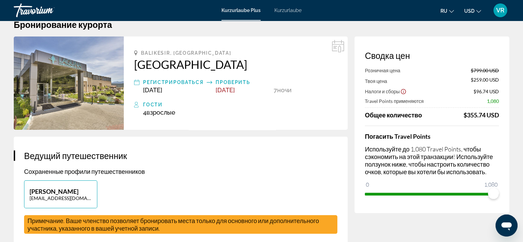
scroll to position [0, 0]
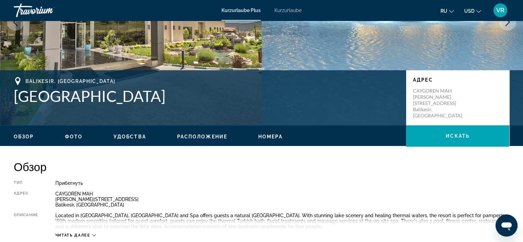
scroll to position [103, 0]
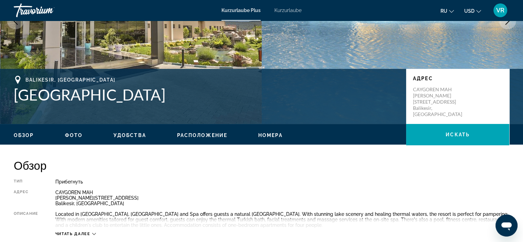
click at [73, 133] on span "Фото" at bounding box center [74, 135] width 18 height 6
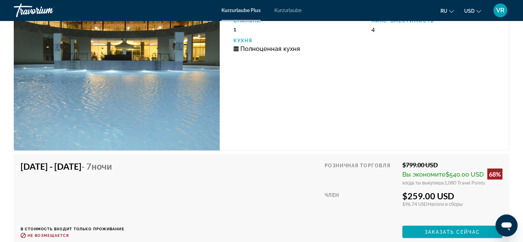
scroll to position [1249, 0]
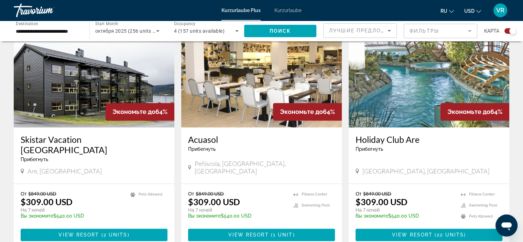
scroll to position [1084, 0]
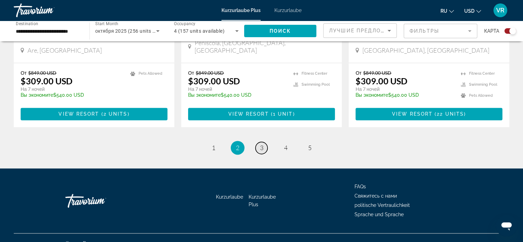
click at [260, 144] on span "3" at bounding box center [261, 148] width 3 height 8
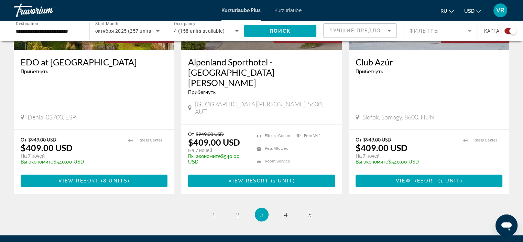
scroll to position [1101, 0]
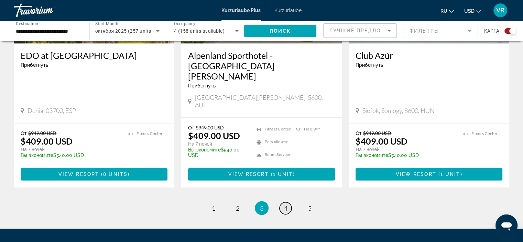
click at [289, 202] on link "page 4" at bounding box center [286, 208] width 12 height 12
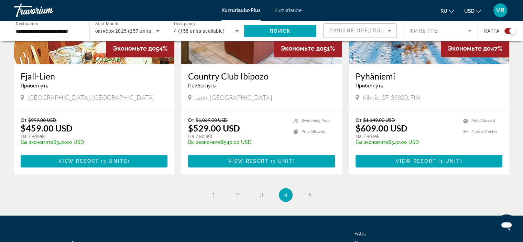
scroll to position [1066, 0]
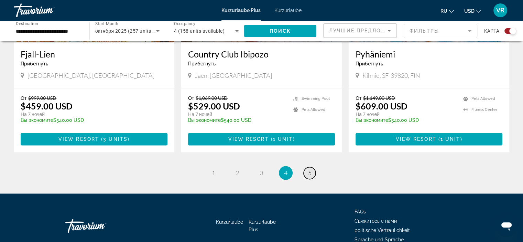
click at [311, 169] on span "5" at bounding box center [309, 173] width 3 height 8
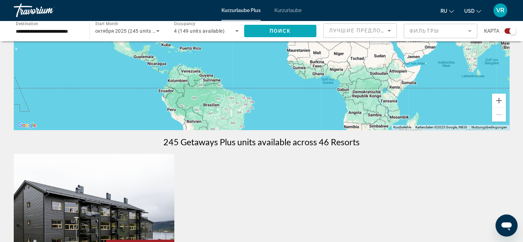
scroll to position [103, 0]
